Goal: Task Accomplishment & Management: Manage account settings

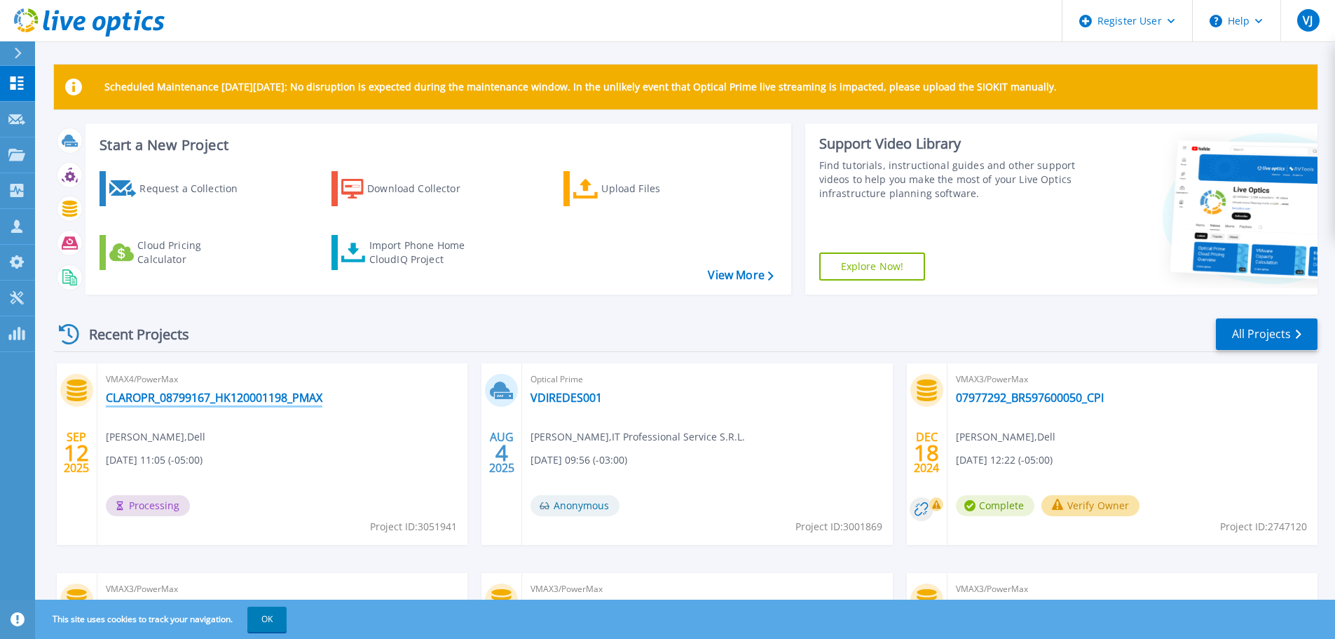
click at [231, 399] on link "CLAROPR_08799167_HK120001198_PMAX" at bounding box center [214, 397] width 217 height 14
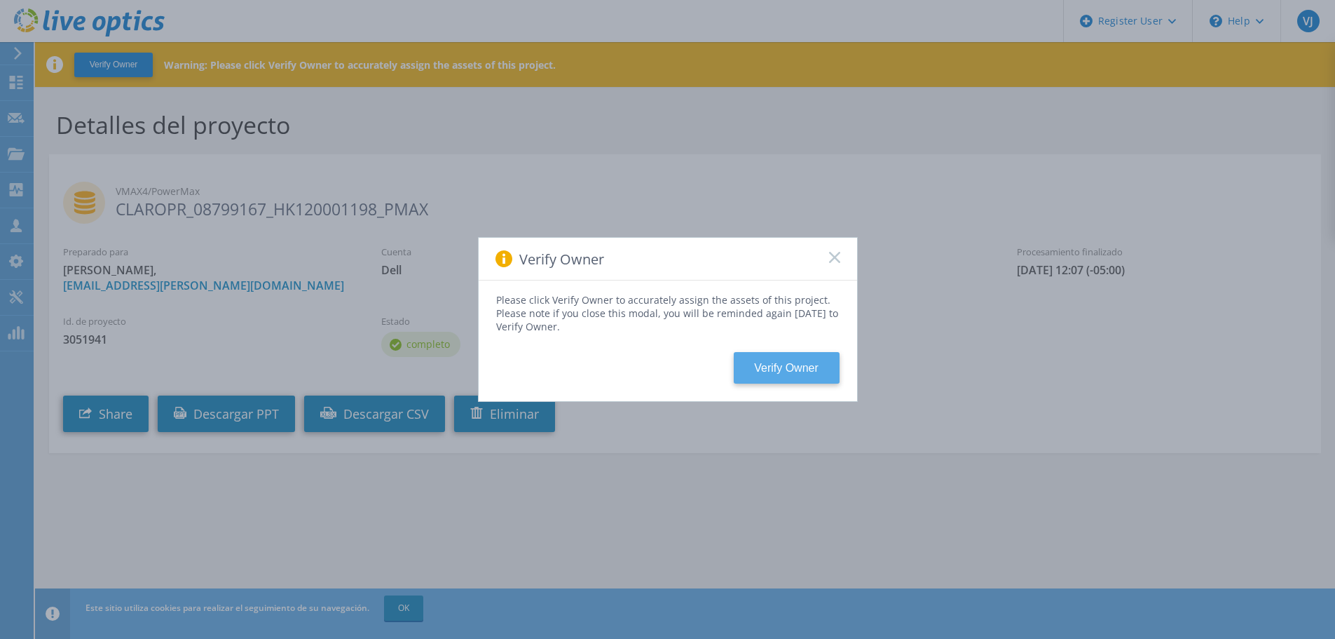
click at [803, 369] on button "Verify Owner" at bounding box center [787, 368] width 106 height 32
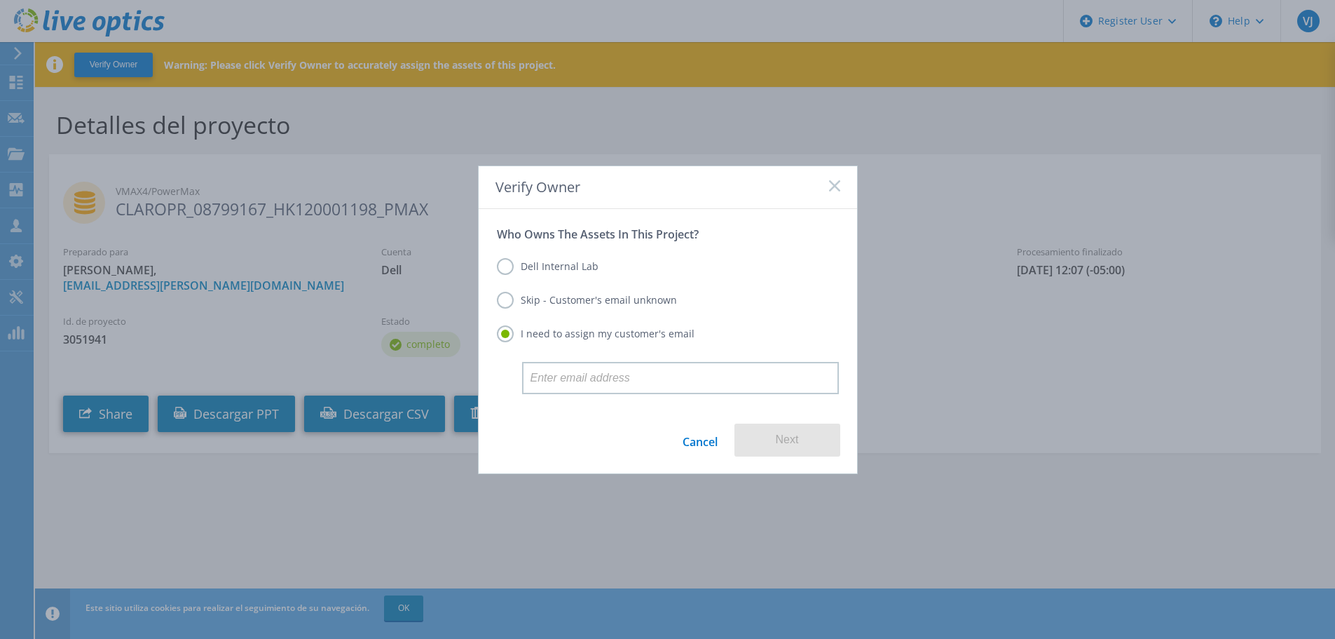
click at [509, 264] on label "Dell Internal Lab" at bounding box center [548, 266] width 102 height 17
click at [0, 0] on input "Dell Internal Lab" at bounding box center [0, 0] width 0 height 0
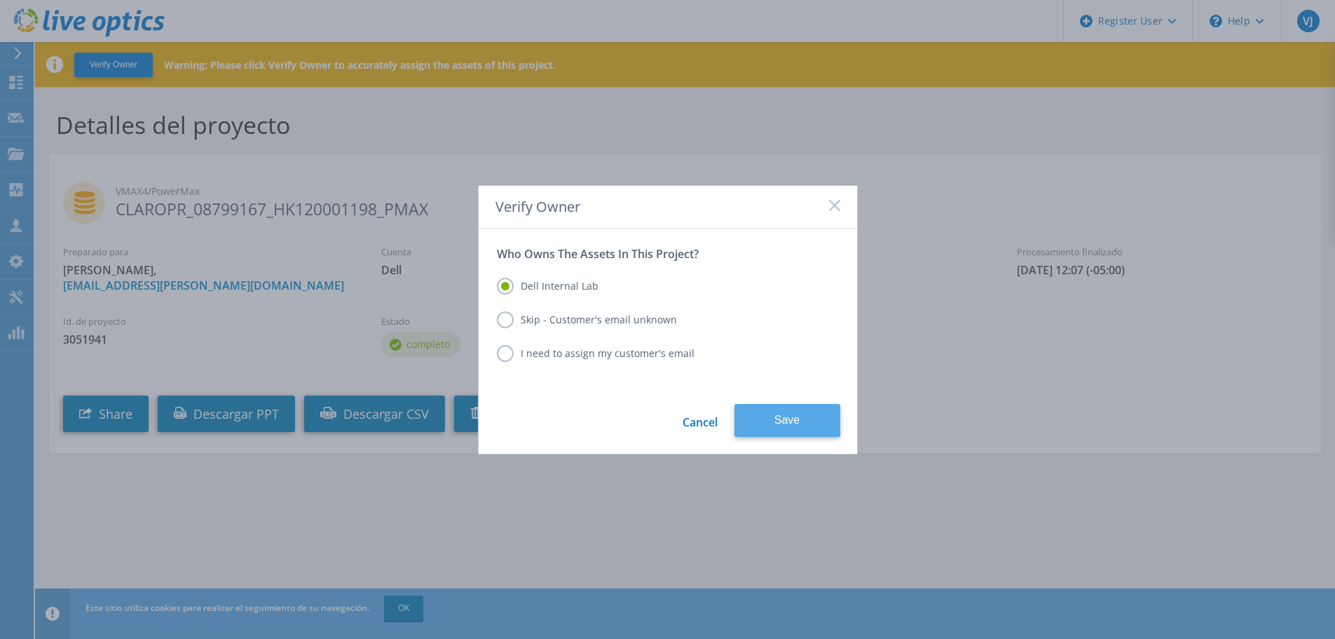
click at [779, 406] on button "Save" at bounding box center [788, 420] width 106 height 33
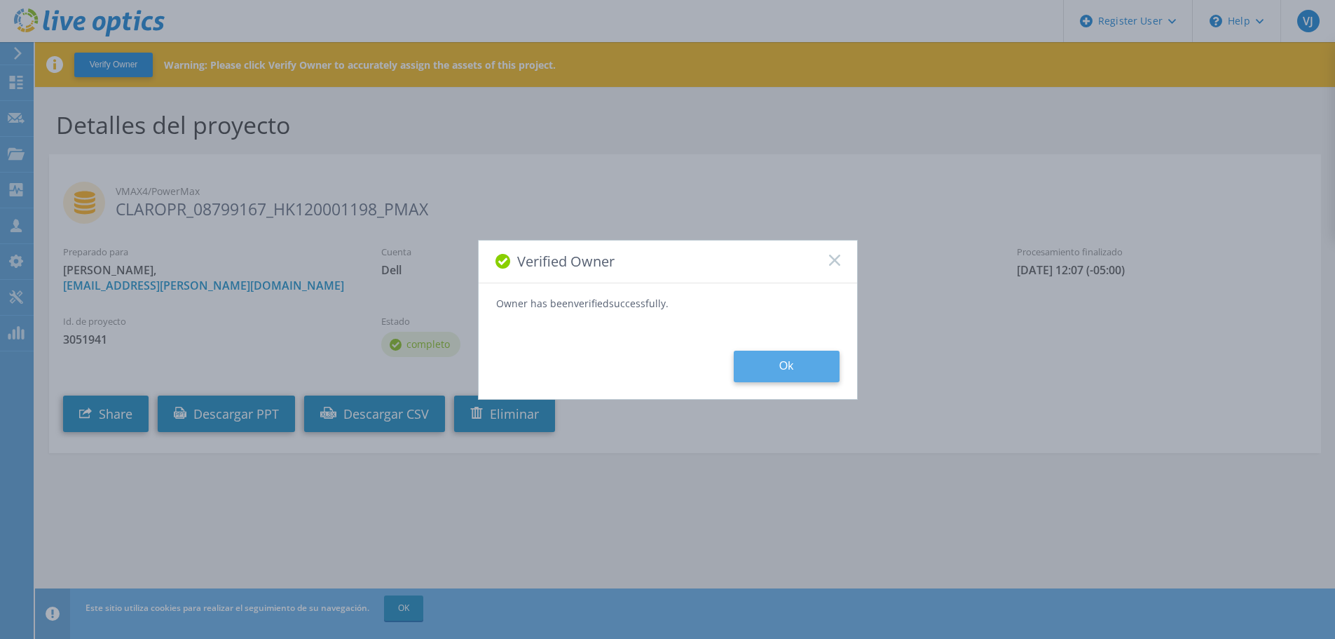
click at [770, 365] on button "Ok" at bounding box center [787, 366] width 106 height 32
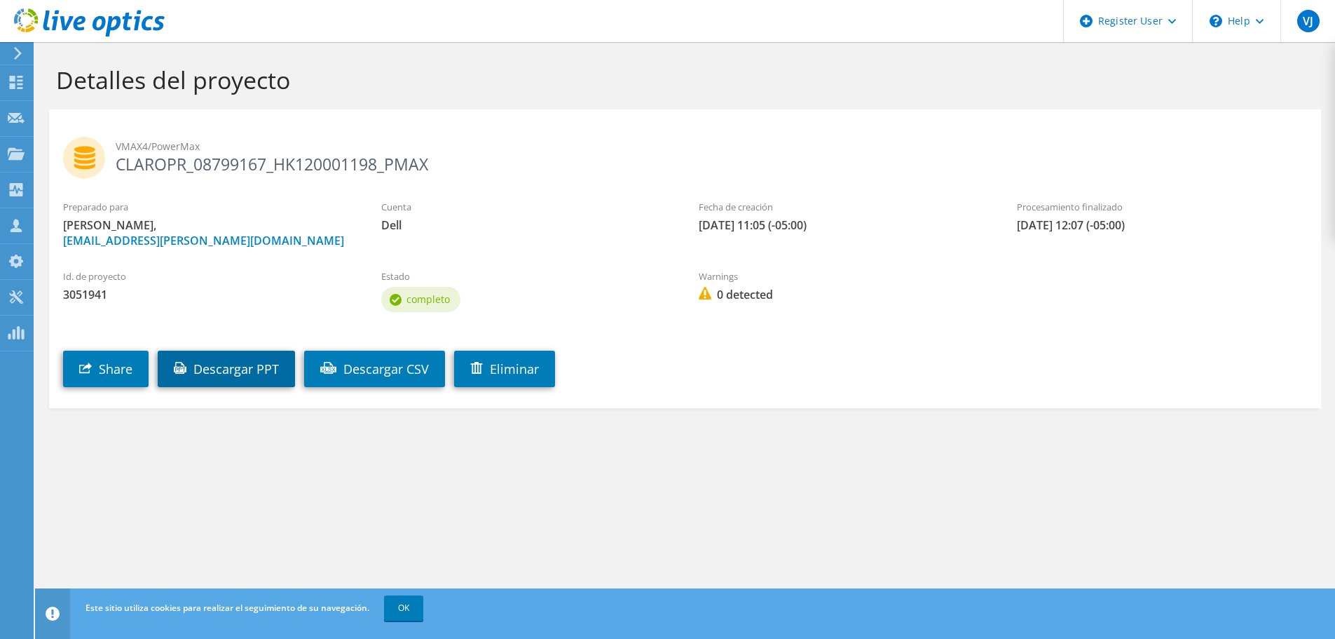
click at [231, 371] on link "Descargar PPT" at bounding box center [226, 368] width 137 height 36
